Goal: Information Seeking & Learning: Learn about a topic

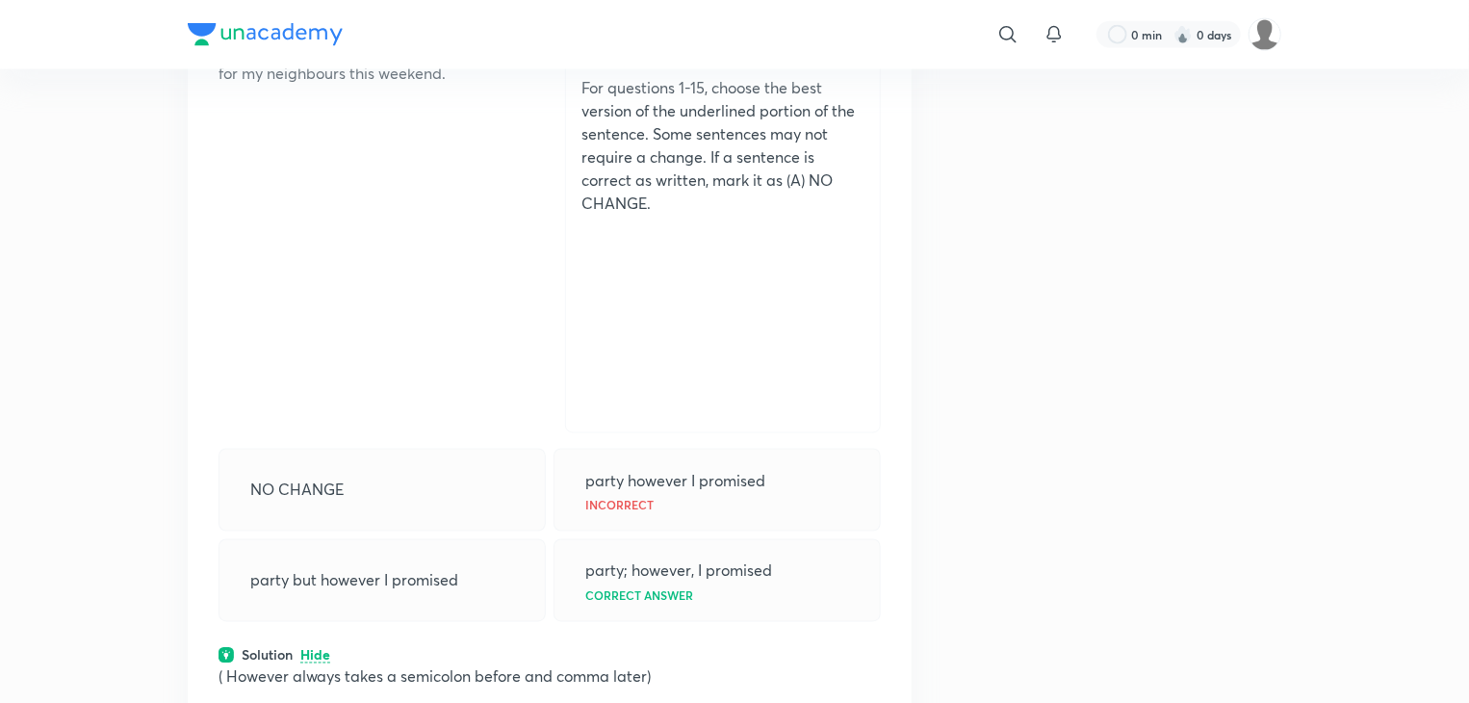
drag, startPoint x: 0, startPoint y: 0, endPoint x: 1116, endPoint y: 308, distance: 1158.0
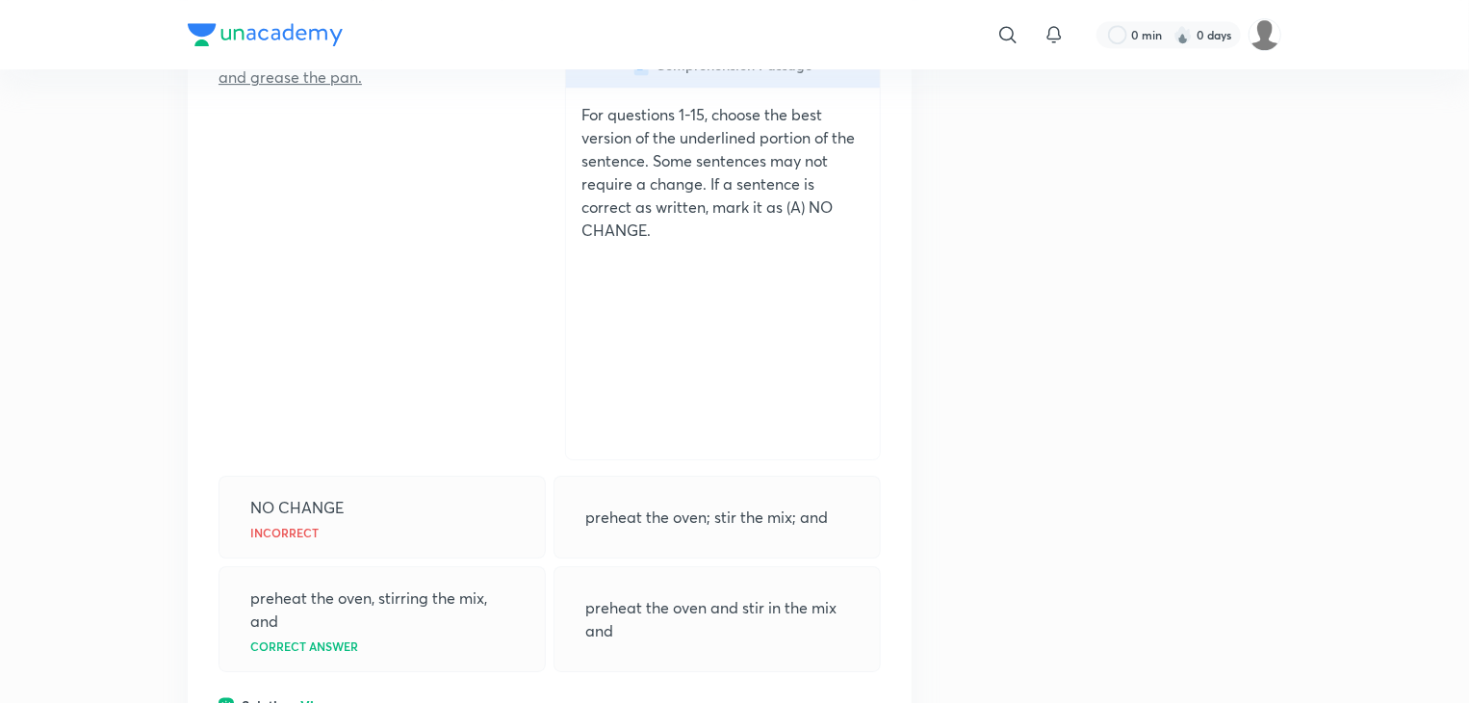
scroll to position [3272, 0]
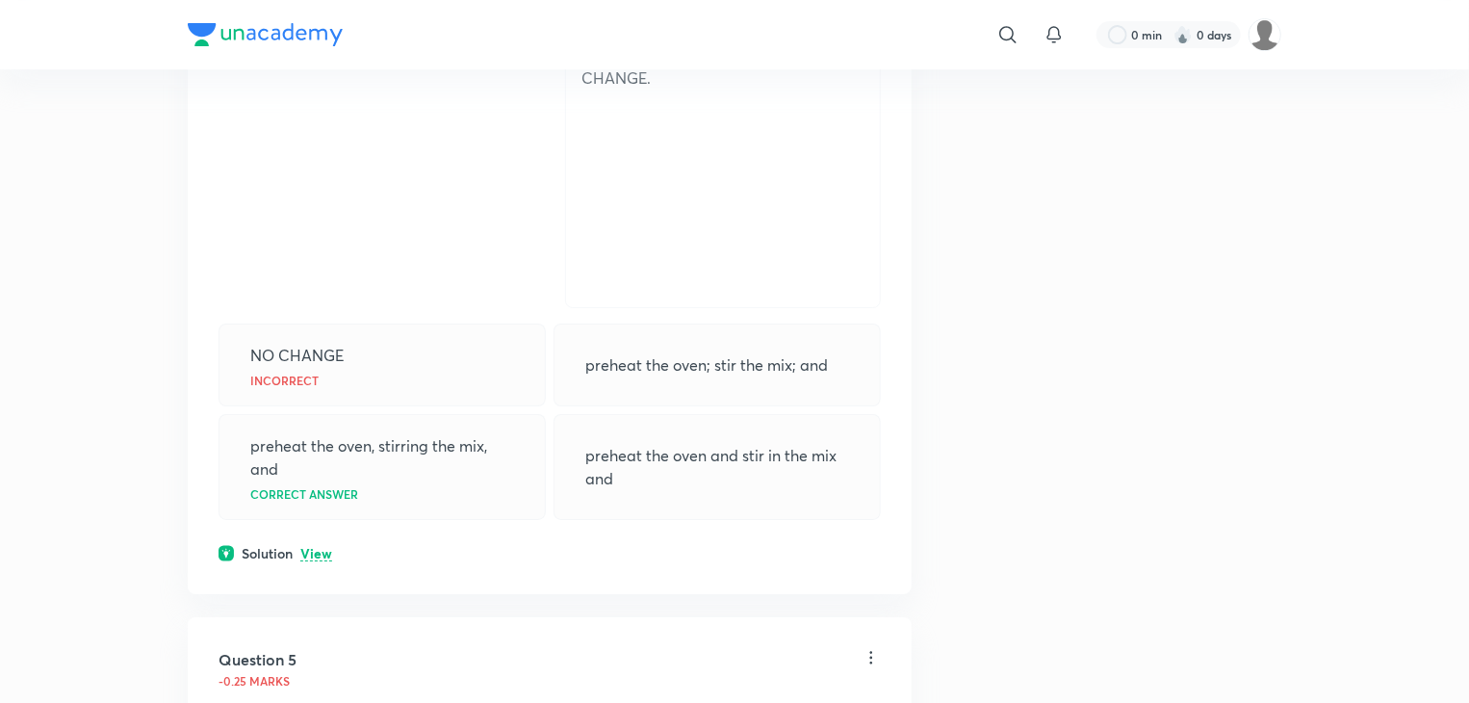
click at [319, 547] on p "View" at bounding box center [316, 554] width 32 height 14
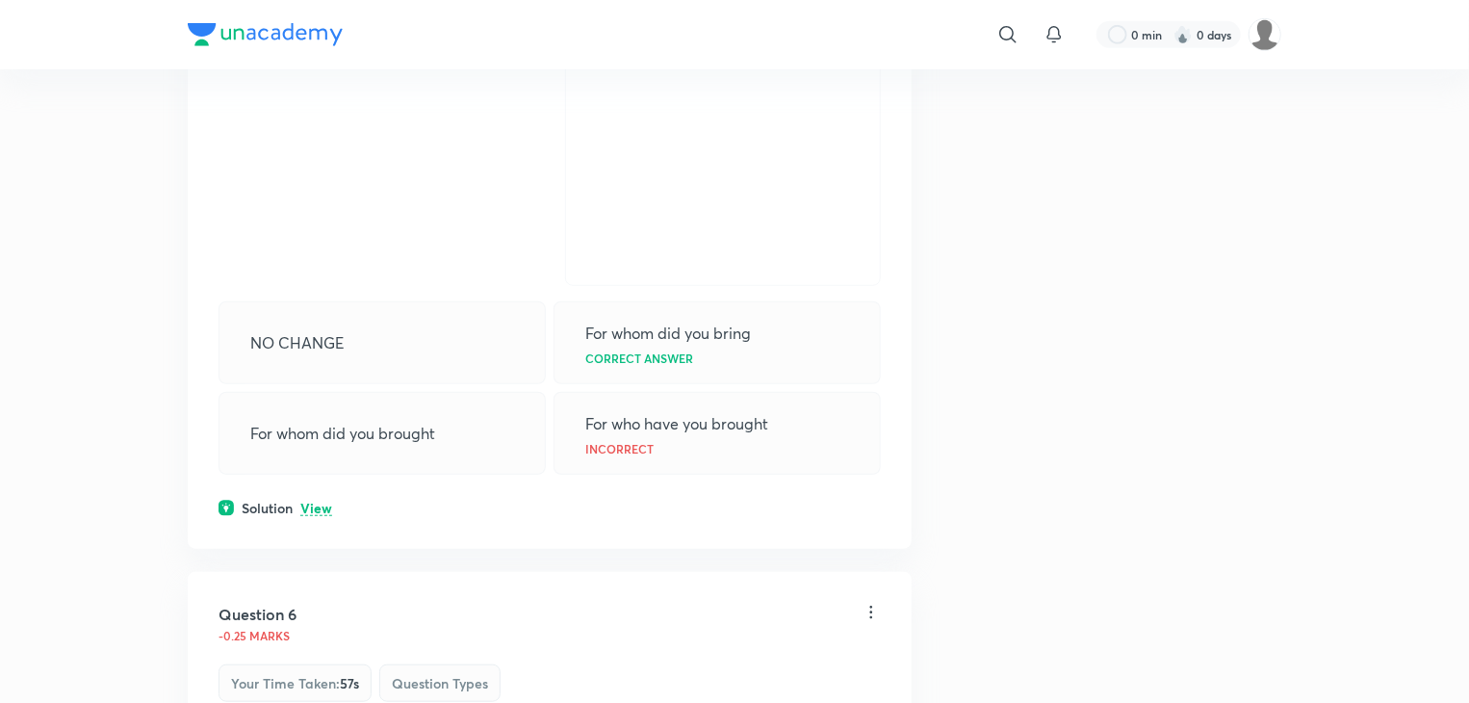
scroll to position [4234, 0]
click at [307, 502] on p "View" at bounding box center [316, 505] width 32 height 14
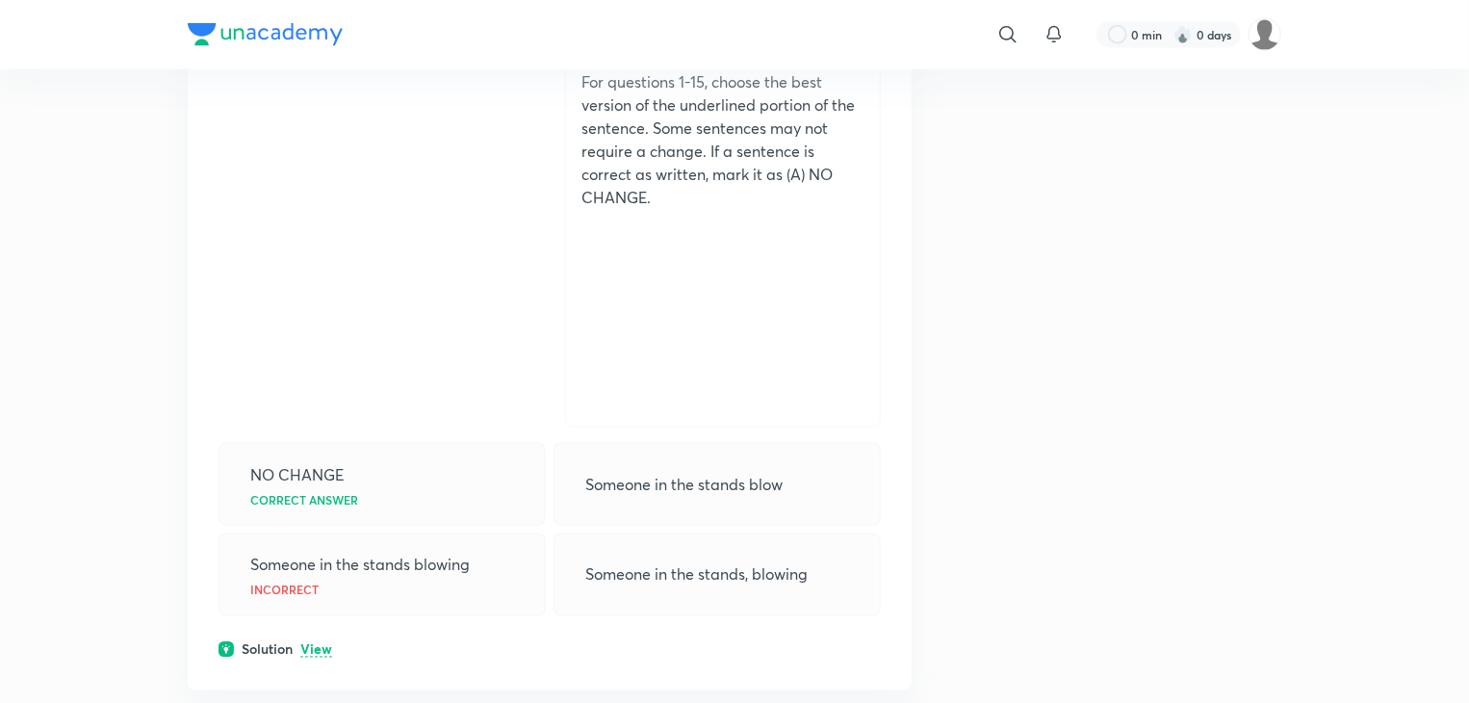
scroll to position [5100, 0]
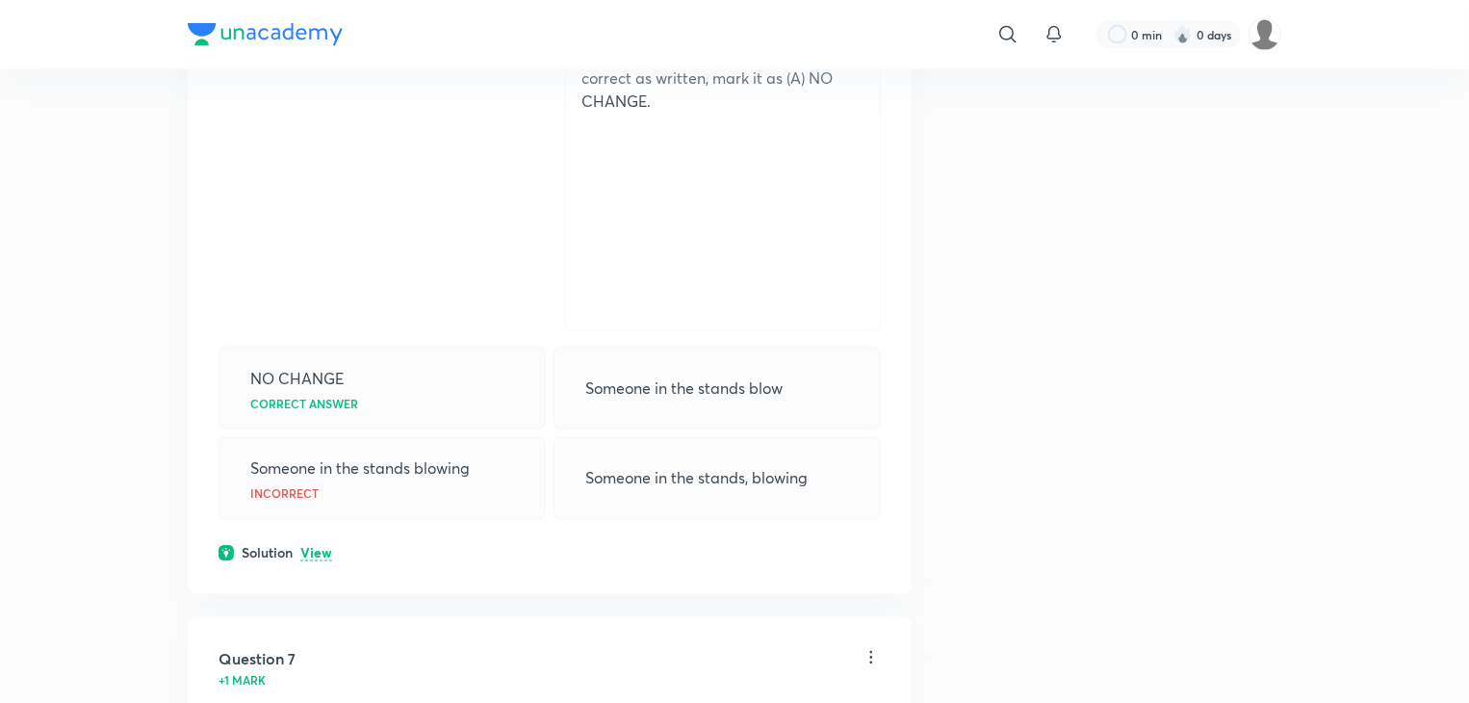
click at [304, 555] on div "Solution View" at bounding box center [549, 553] width 662 height 20
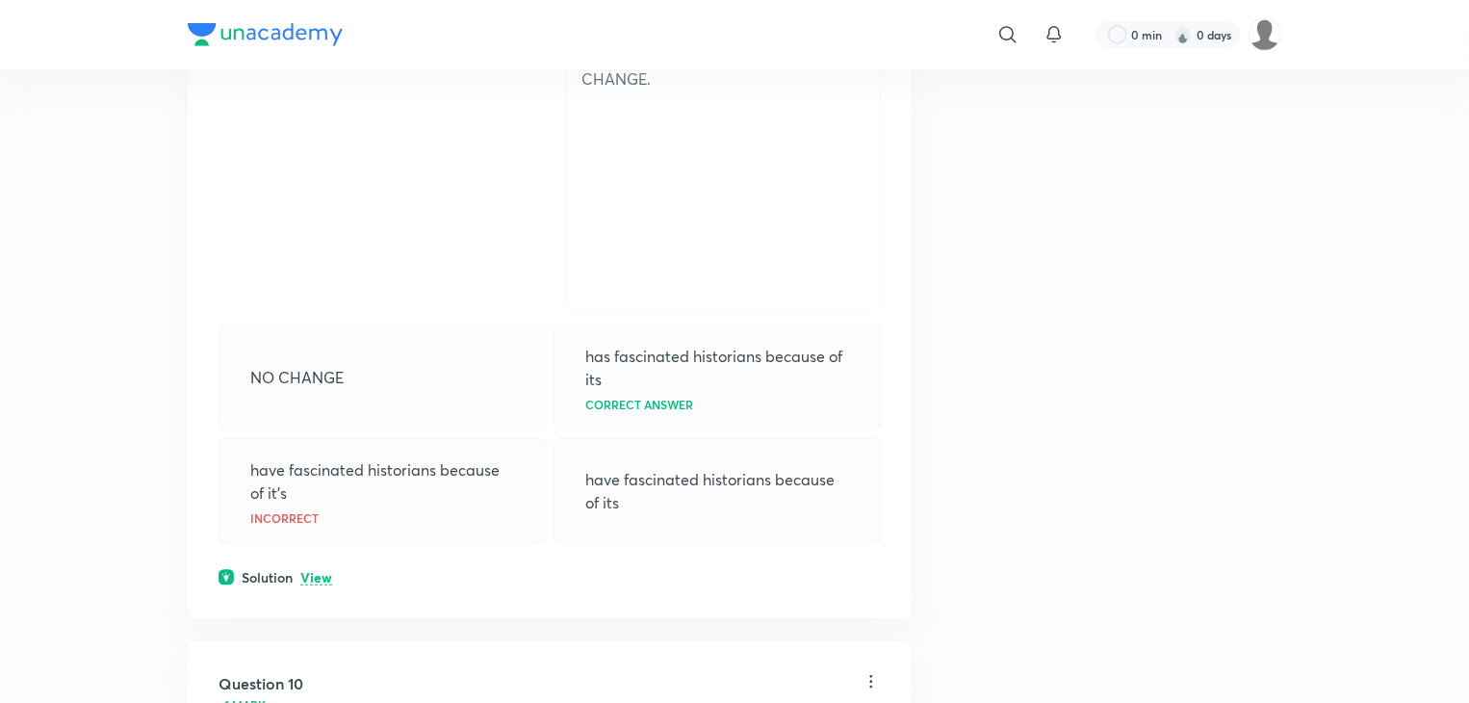
scroll to position [7795, 0]
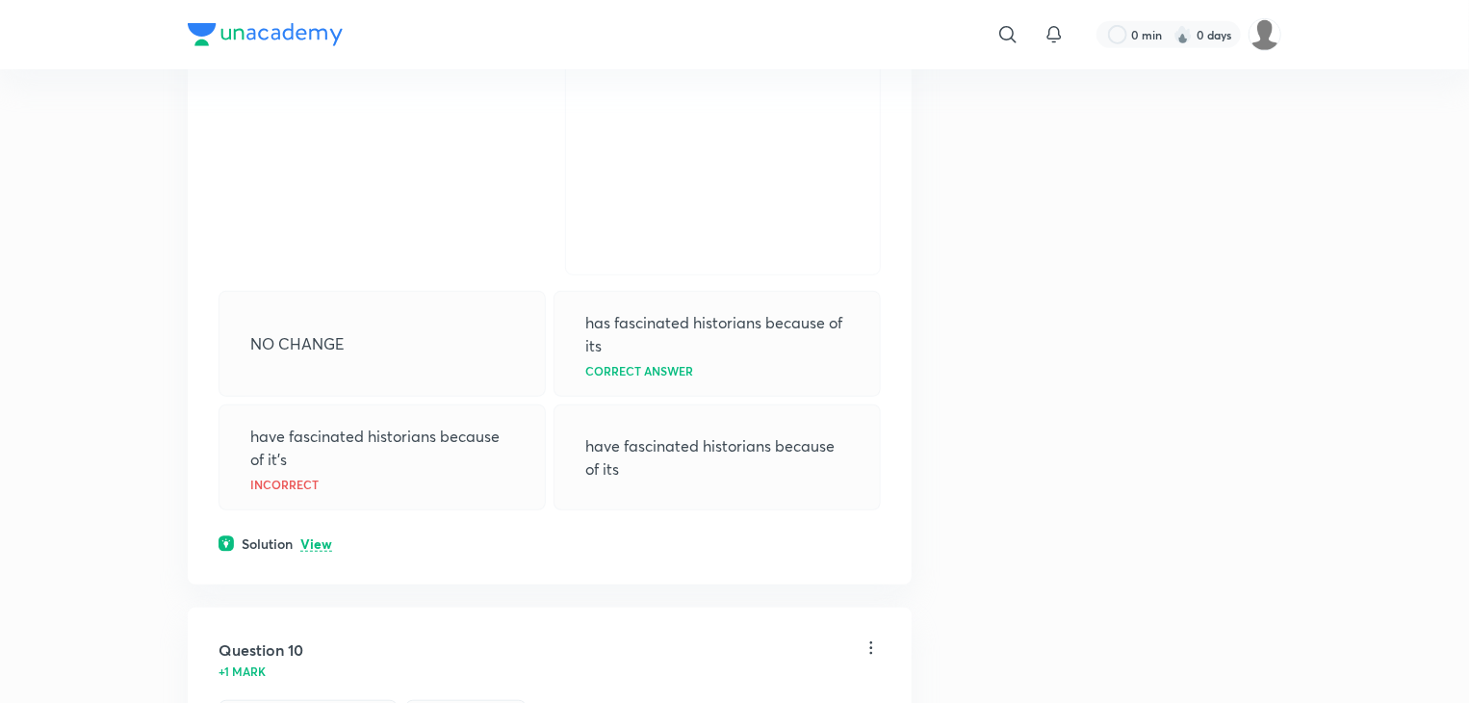
click at [309, 537] on p "View" at bounding box center [316, 544] width 32 height 14
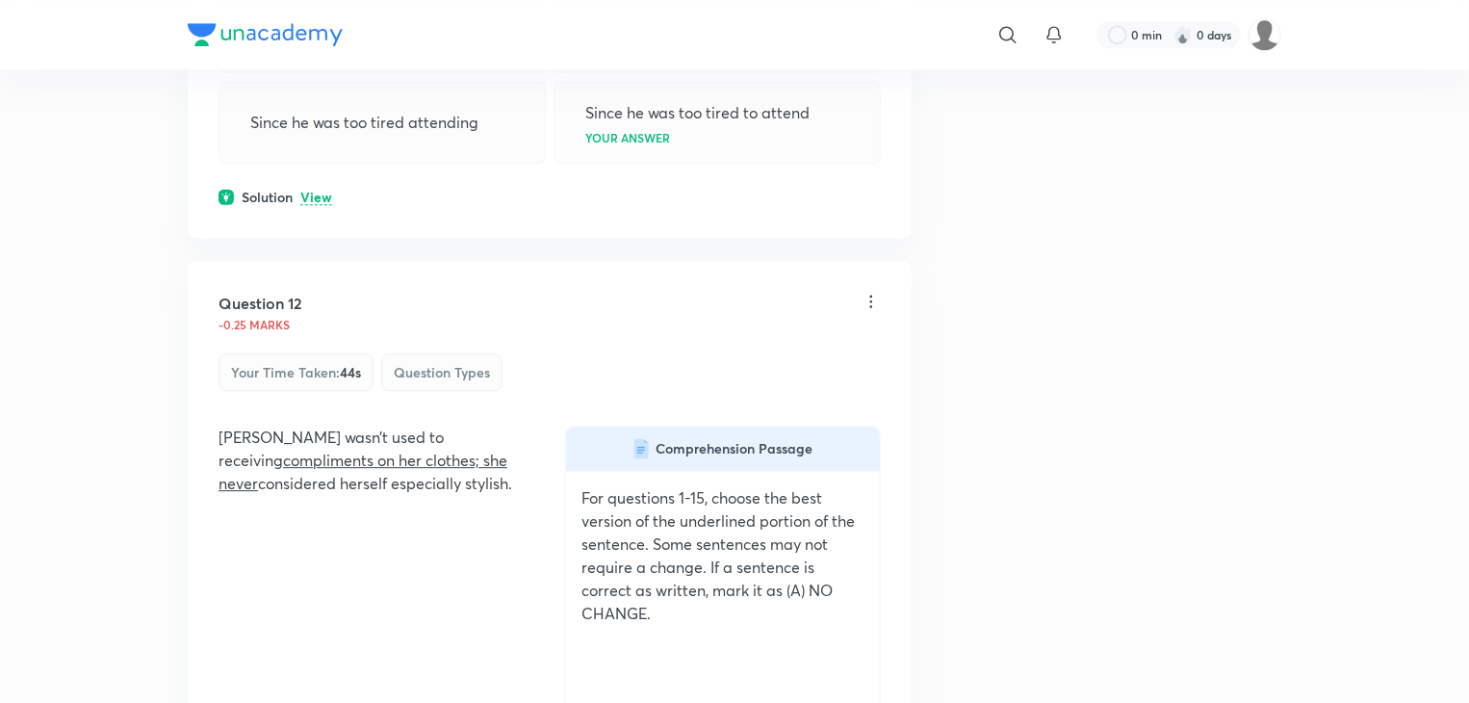
scroll to position [10490, 0]
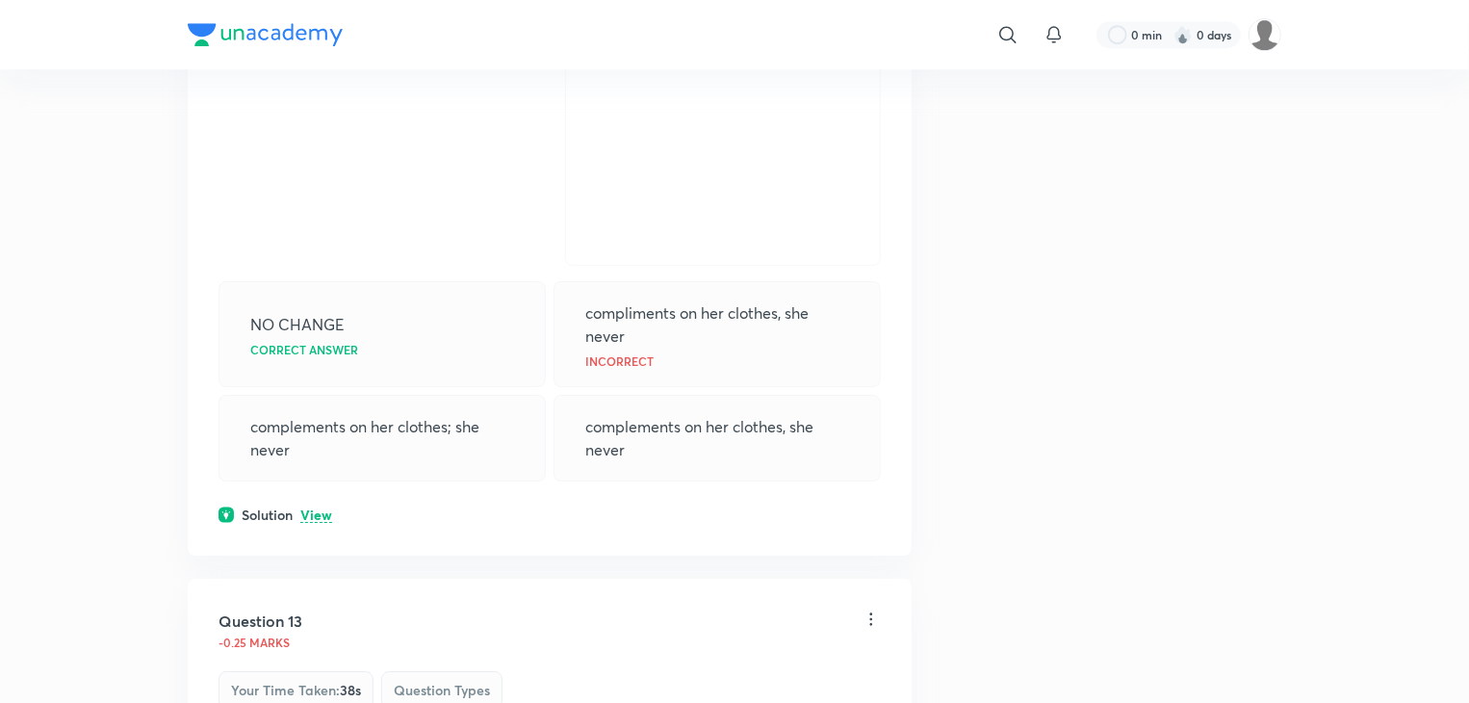
click at [309, 508] on p "View" at bounding box center [316, 515] width 32 height 14
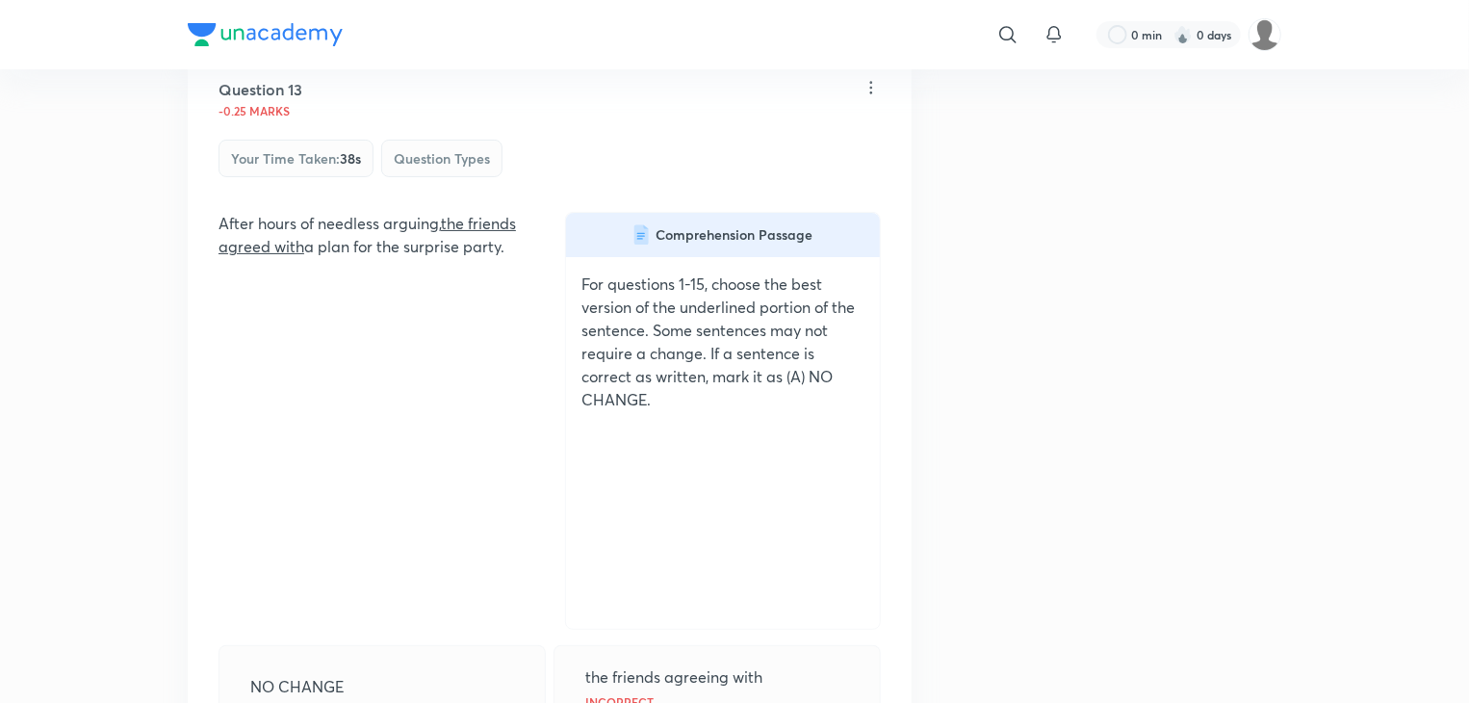
scroll to position [11356, 0]
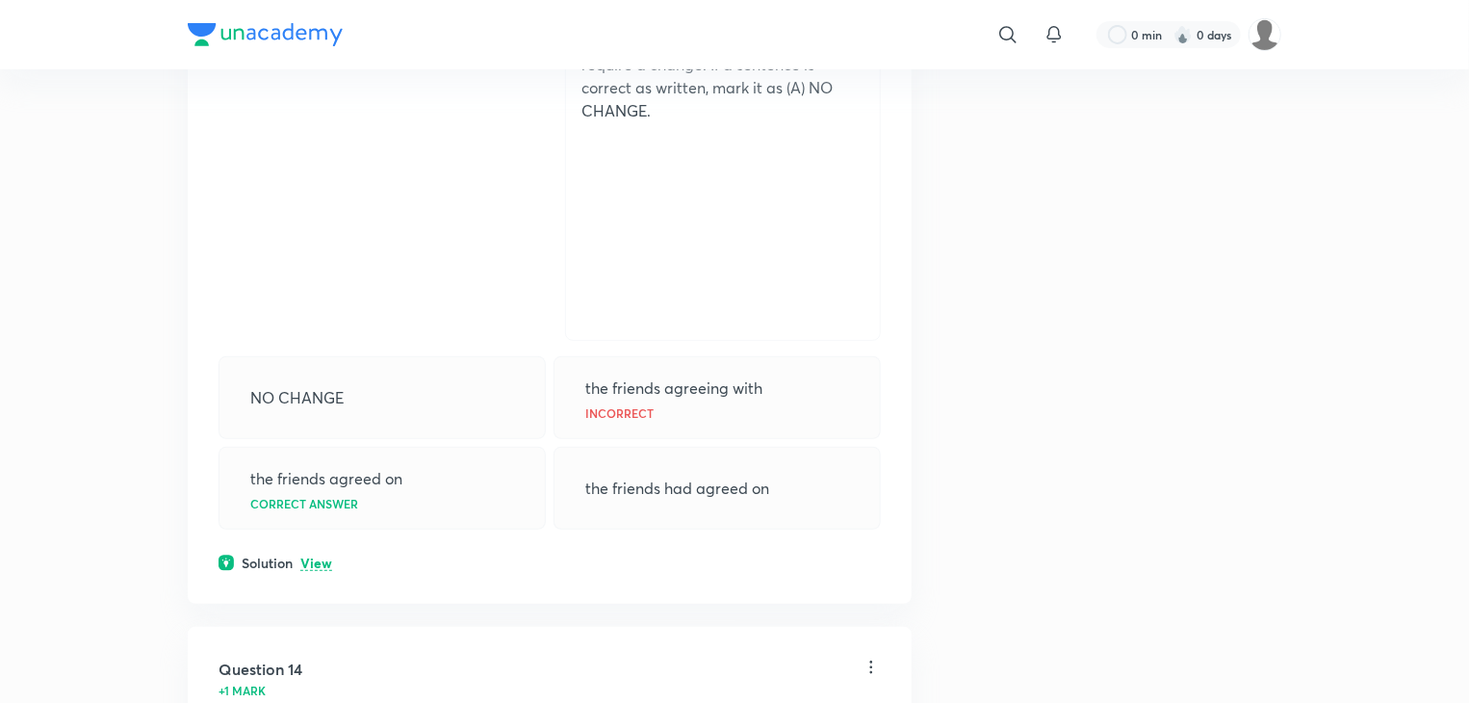
click at [319, 556] on p "View" at bounding box center [316, 563] width 32 height 14
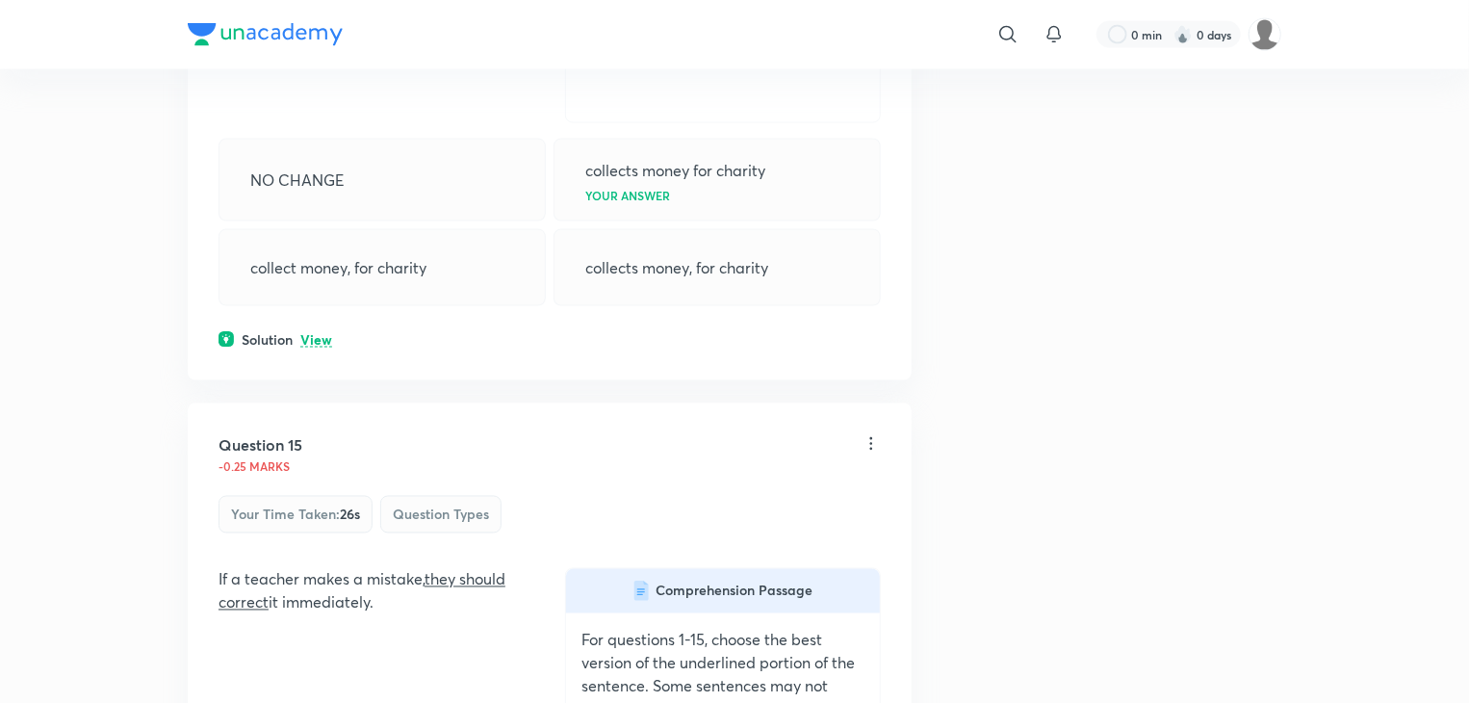
scroll to position [12414, 0]
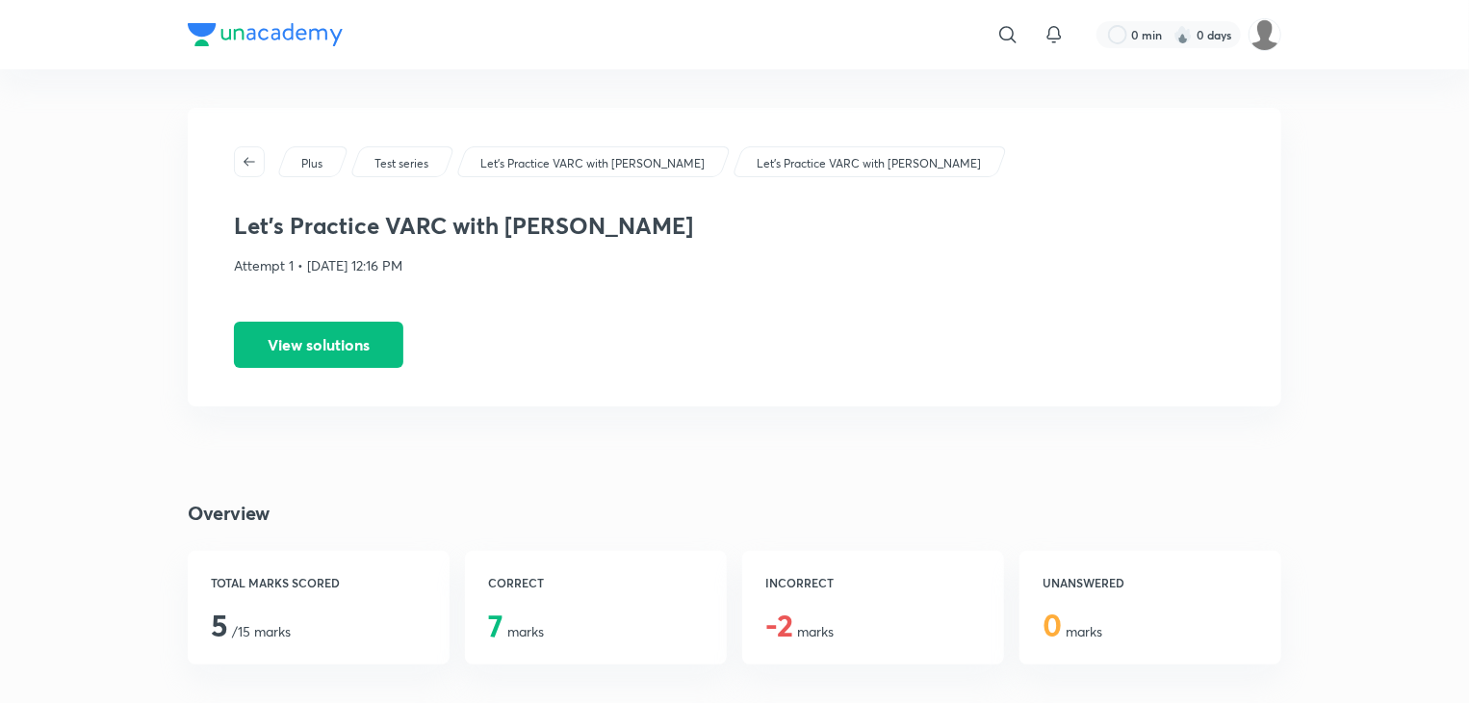
scroll to position [192, 0]
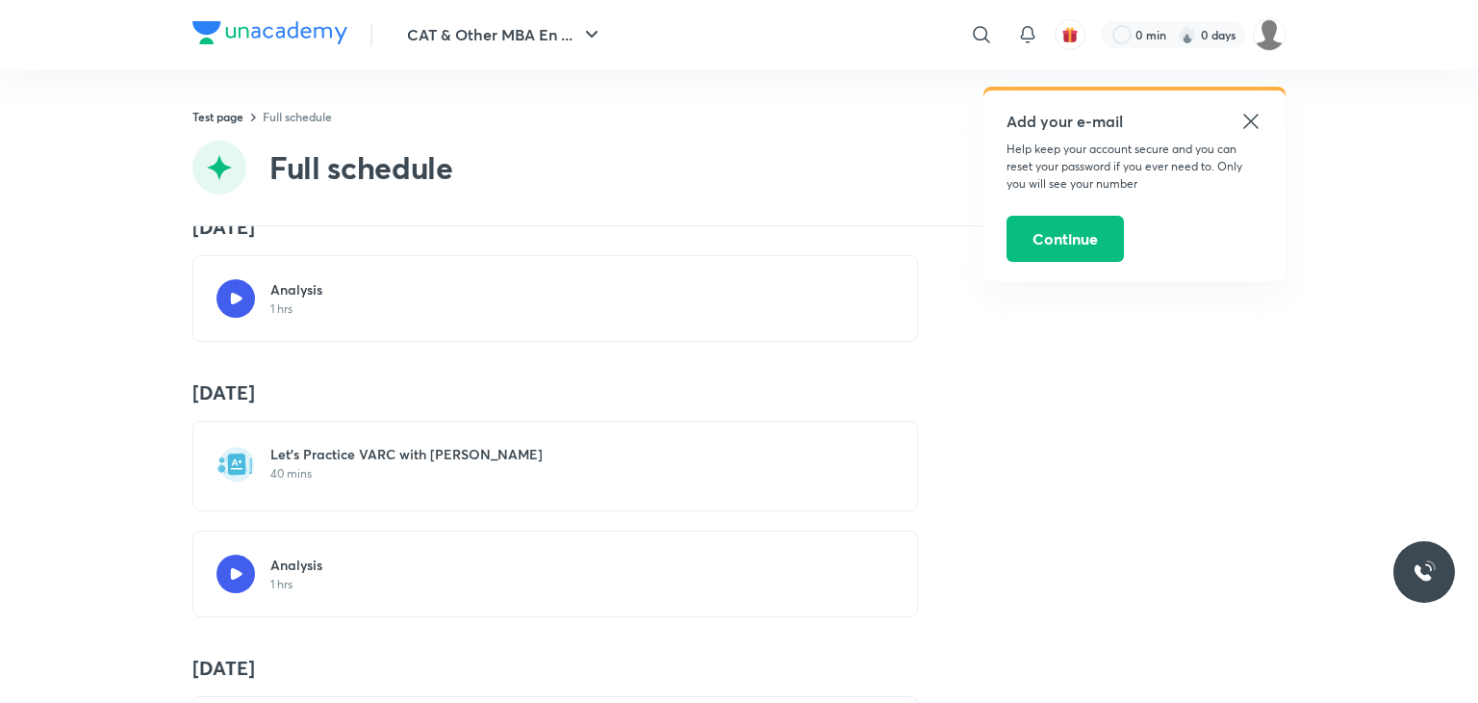
scroll to position [289, 0]
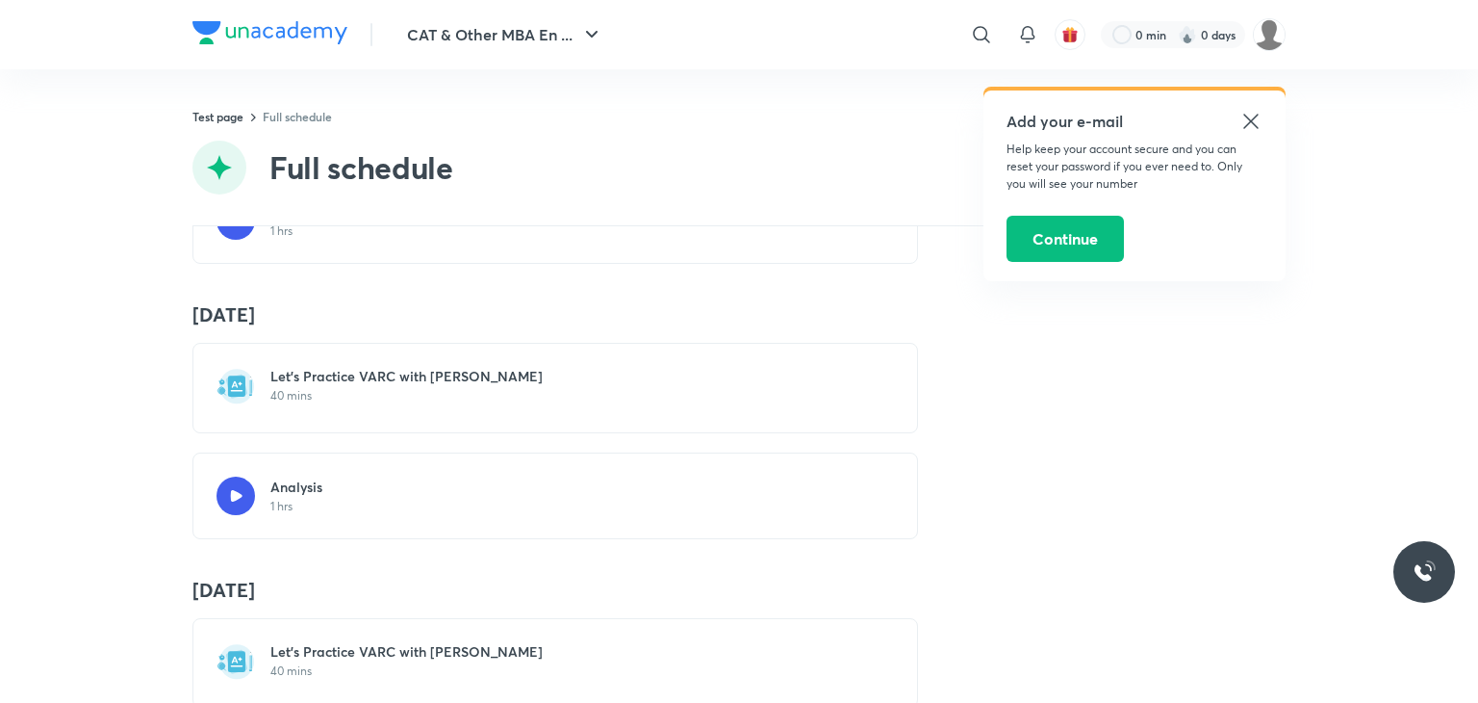
click at [1244, 115] on icon at bounding box center [1250, 121] width 14 height 14
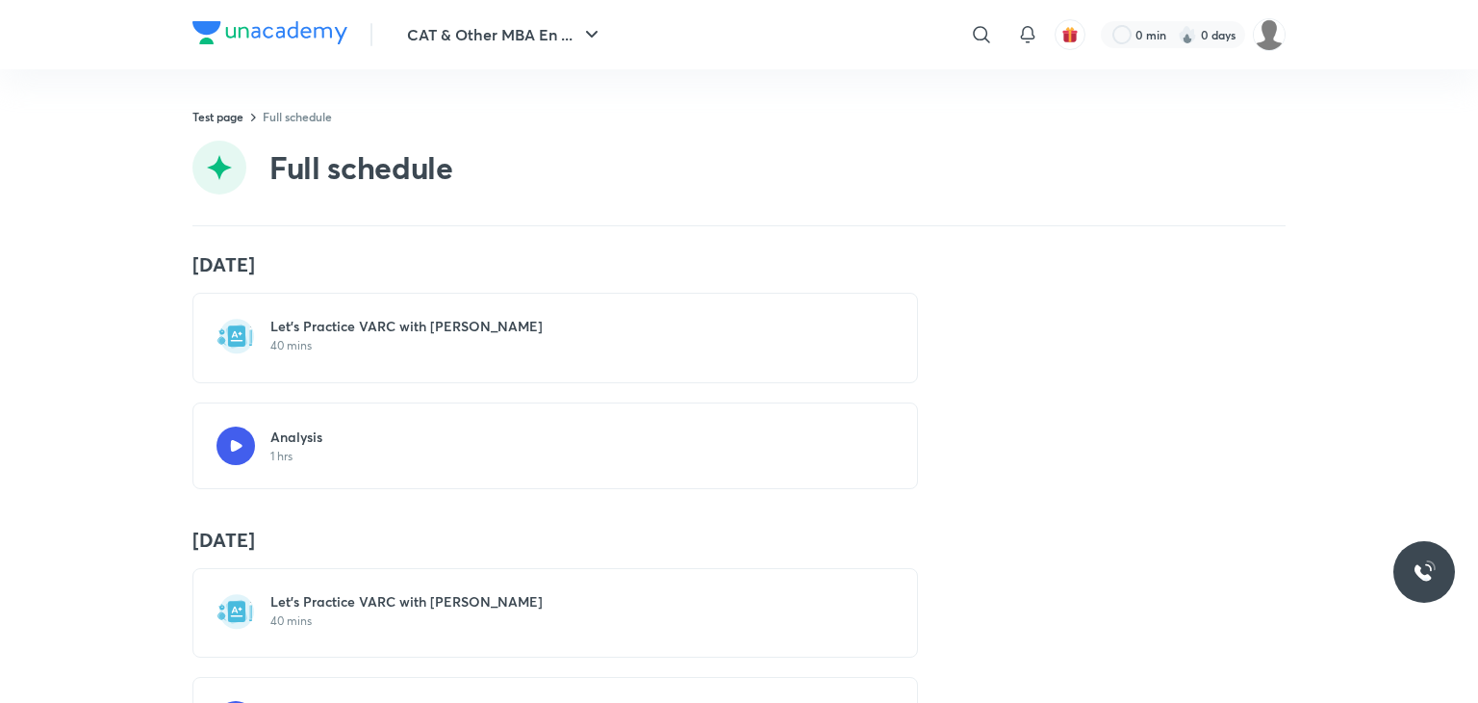
scroll to position [450, 0]
